Goal: Task Accomplishment & Management: Complete application form

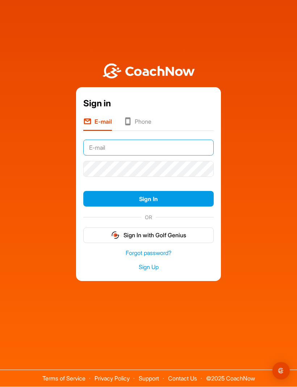
type input "[EMAIL_ADDRESS][DOMAIN_NAME]"
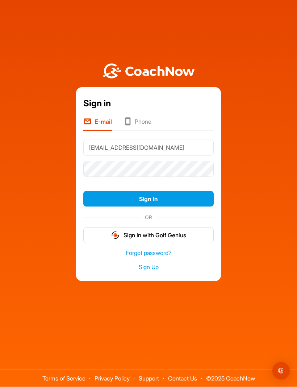
click at [148, 191] on button "Sign In" at bounding box center [148, 199] width 130 height 16
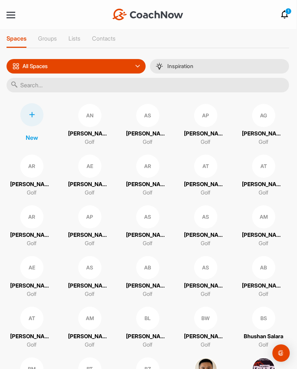
click at [8, 16] on div at bounding box center [11, 14] width 9 height 1
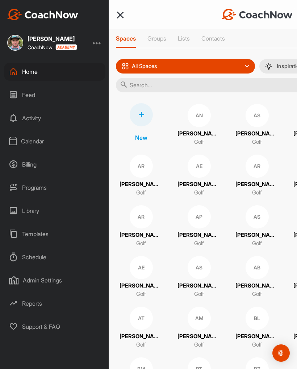
click at [26, 187] on div "Programs" at bounding box center [54, 187] width 101 height 18
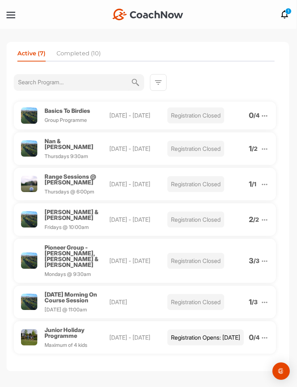
click at [287, 364] on div "Open Intercom Messenger" at bounding box center [280, 371] width 17 height 17
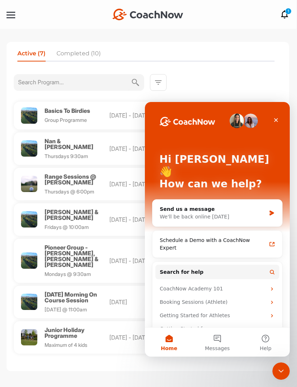
click at [277, 118] on icon "Close" at bounding box center [276, 120] width 6 height 6
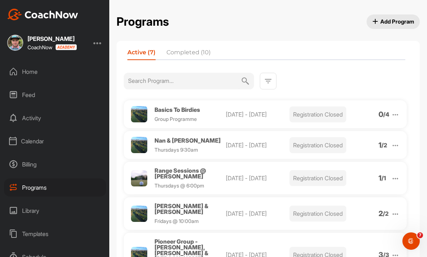
click at [296, 26] on button "Add Program" at bounding box center [394, 21] width 54 height 14
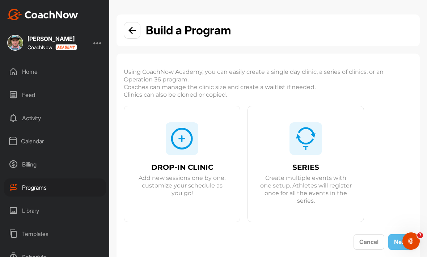
click at [191, 146] on img at bounding box center [181, 138] width 23 height 23
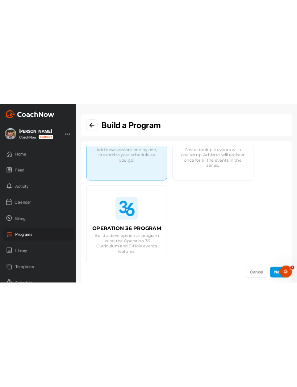
scroll to position [32, 0]
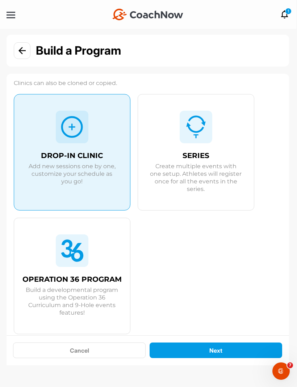
click at [239, 358] on button "Next" at bounding box center [215, 351] width 132 height 16
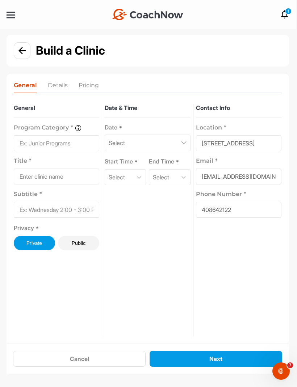
click at [45, 144] on input at bounding box center [57, 143] width 86 height 16
type input "Skills Session"
click at [25, 177] on input at bounding box center [57, 177] width 86 height 16
type input "Short Game Skills Session"
click at [37, 213] on input at bounding box center [57, 210] width 86 height 16
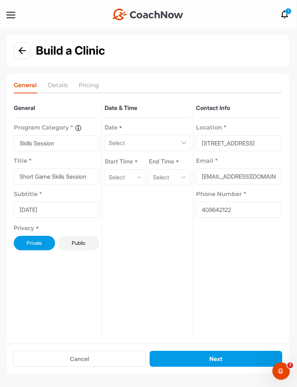
click at [68, 214] on input "Wednesday" at bounding box center [57, 210] width 86 height 16
type input "Wednesday @ 11:30am"
click at [178, 141] on div "Select" at bounding box center [148, 143] width 86 height 17
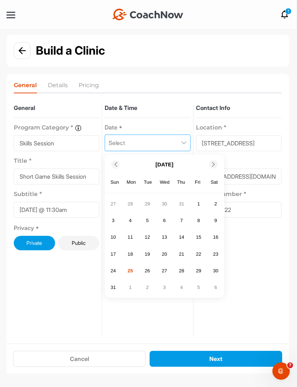
click at [165, 271] on div "27" at bounding box center [164, 270] width 11 height 11
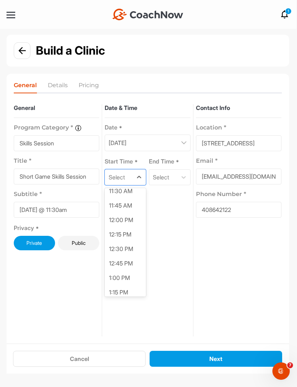
scroll to position [657, 0]
click at [130, 211] on div "11:30 AM" at bounding box center [125, 205] width 41 height 14
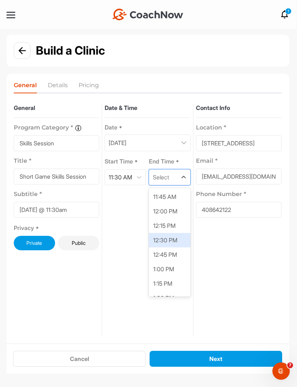
click at [176, 243] on div "12:30 PM" at bounding box center [169, 240] width 41 height 14
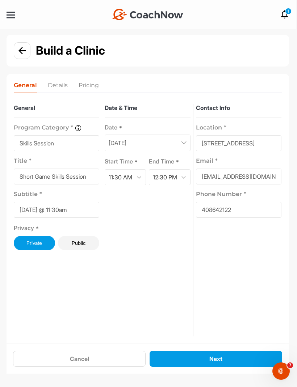
click at [262, 145] on input "102 Madden Grove , , Burnley, VIC, 3121, AU" at bounding box center [239, 143] width 86 height 16
type input "102 Madden Grove, Burnley, VIC, 3121, AU"
click at [230, 367] on button "Next" at bounding box center [215, 359] width 132 height 16
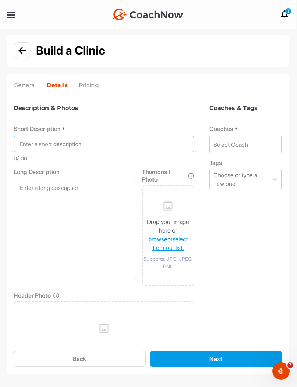
click at [26, 143] on input at bounding box center [104, 144] width 181 height 16
click at [58, 144] on input "Short Game Session" at bounding box center [104, 144] width 181 height 16
type input "Short Game Skills Session"
click at [155, 237] on link "browse" at bounding box center [157, 239] width 19 height 7
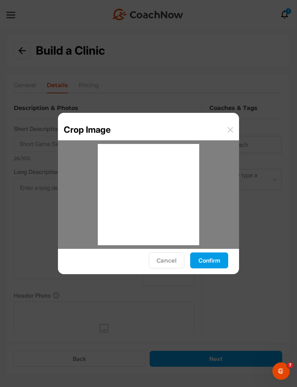
click at [207, 263] on button "Confirm" at bounding box center [209, 261] width 38 height 16
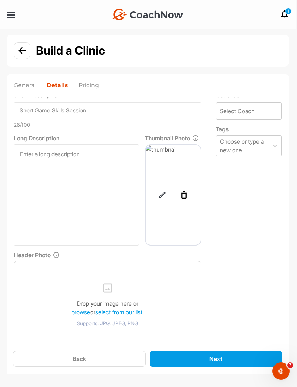
scroll to position [33, 0]
click at [79, 314] on link "browse" at bounding box center [80, 312] width 19 height 7
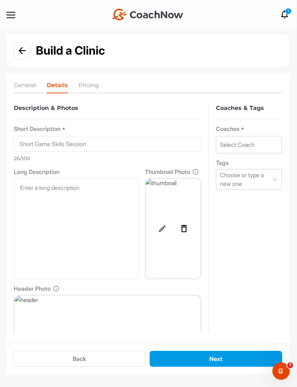
scroll to position [0, 0]
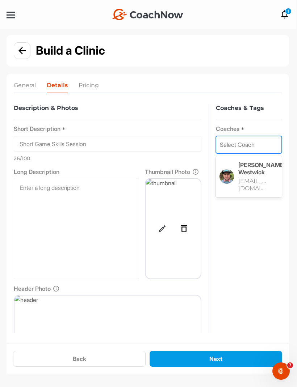
click at [256, 173] on p "Brent Westwick" at bounding box center [260, 168] width 44 height 14
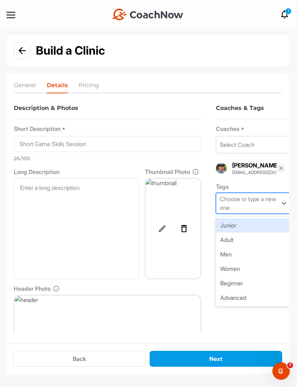
click at [235, 241] on div "Adult" at bounding box center [253, 240] width 75 height 14
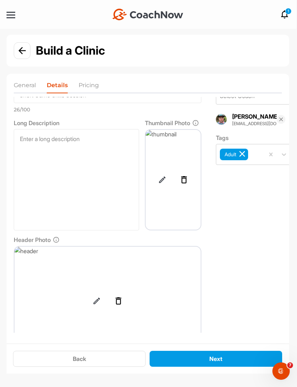
scroll to position [48, 0]
click at [222, 367] on button "Next" at bounding box center [215, 359] width 132 height 16
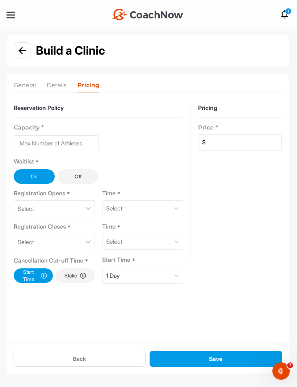
click at [36, 147] on input at bounding box center [56, 143] width 85 height 16
type input "1"
click at [31, 210] on p "Select" at bounding box center [26, 208] width 16 height 9
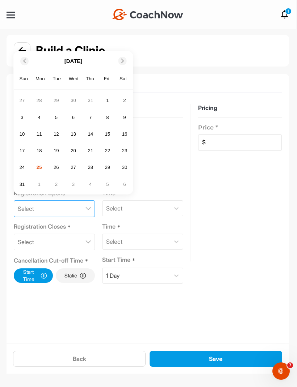
click at [40, 168] on div "25" at bounding box center [39, 167] width 11 height 11
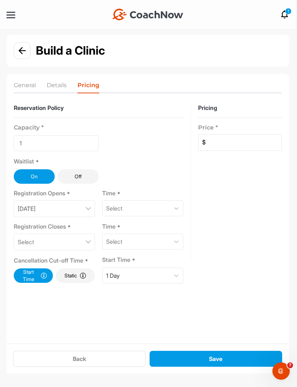
click at [167, 220] on div "Capacity * 1 Waitlist * On Off Registration Opens * August 25, 2025 Time * Sele…" at bounding box center [98, 201] width 169 height 166
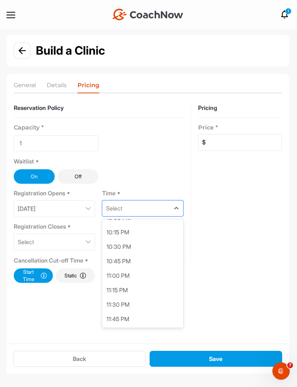
scroll to position [1284, 0]
click at [147, 247] on div "10:30 PM" at bounding box center [142, 247] width 81 height 14
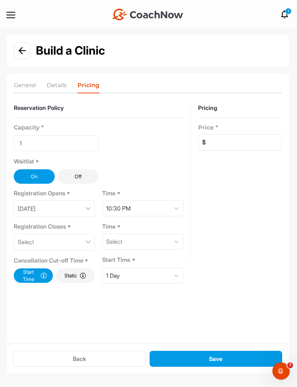
click at [80, 245] on div "Select" at bounding box center [54, 242] width 81 height 17
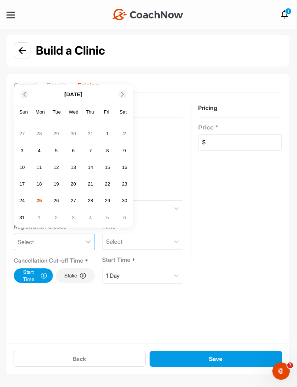
click at [42, 203] on div "25" at bounding box center [39, 200] width 11 height 11
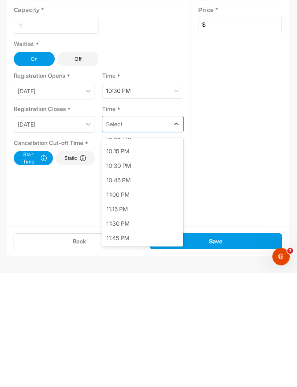
scroll to position [24, 0]
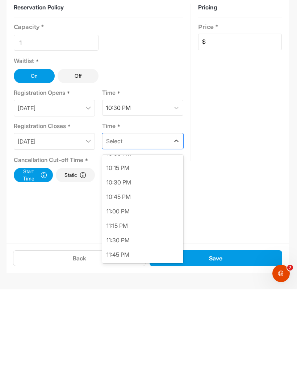
click at [130, 287] on div "10:45 PM" at bounding box center [142, 294] width 81 height 14
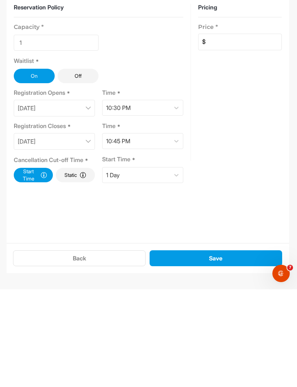
scroll to position [0, 0]
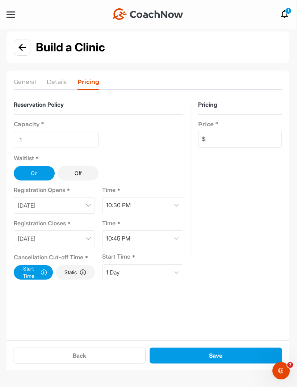
click at [250, 138] on input at bounding box center [244, 140] width 76 height 16
type input "0"
click at [232, 364] on button "Save" at bounding box center [215, 356] width 132 height 16
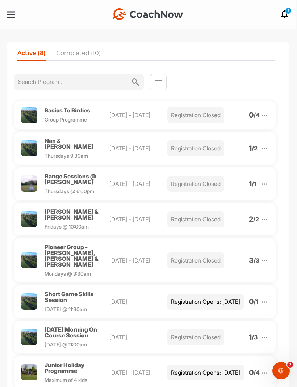
click at [70, 292] on div "Short Game Skills Session" at bounding box center [77, 298] width 65 height 12
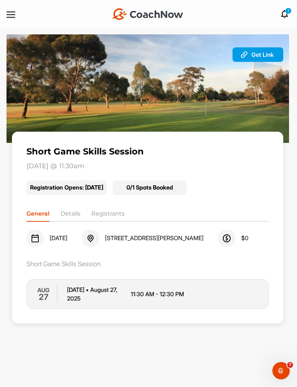
click at [111, 220] on li "Registrants" at bounding box center [107, 216] width 33 height 12
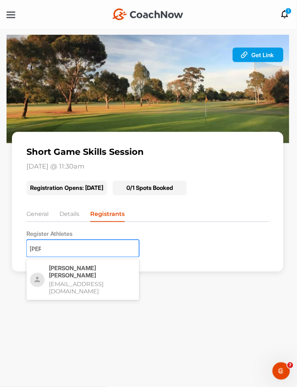
click at [105, 273] on div "Bob Zhang bz.bobzhang@gmail.com" at bounding box center [92, 280] width 87 height 31
type input "bob"
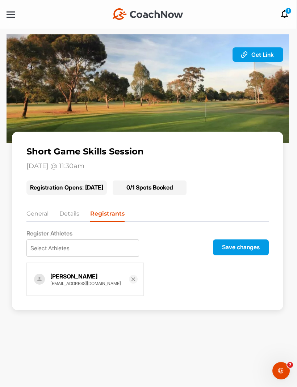
click at [245, 252] on button "Save changes" at bounding box center [241, 248] width 56 height 16
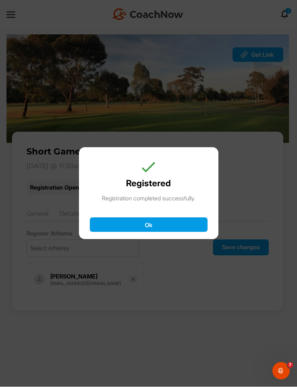
click at [174, 232] on button "Ok" at bounding box center [149, 225] width 118 height 14
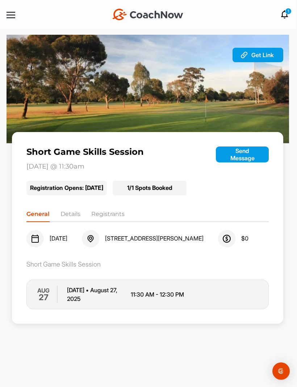
click at [8, 16] on div at bounding box center [11, 14] width 9 height 1
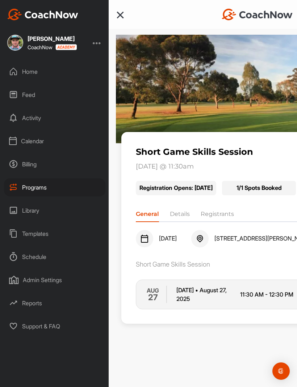
scroll to position [0, 0]
click at [94, 45] on div at bounding box center [97, 42] width 9 height 9
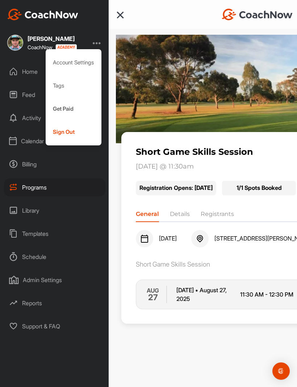
click at [59, 132] on div "Sign Out" at bounding box center [74, 132] width 56 height 23
